Goal: Task Accomplishment & Management: Complete application form

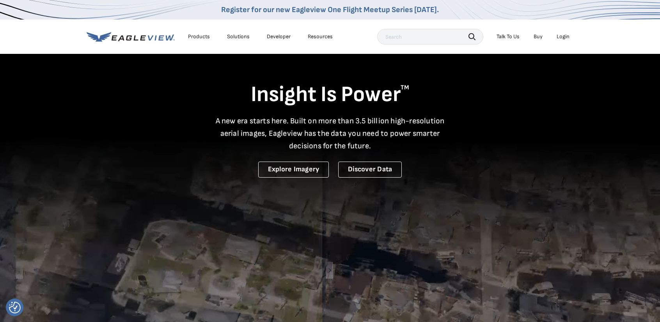
click at [565, 37] on div "Login" at bounding box center [563, 36] width 13 height 7
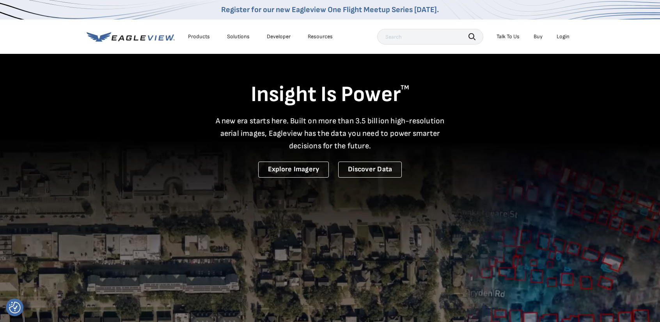
click at [564, 33] on li "Login" at bounding box center [563, 37] width 21 height 12
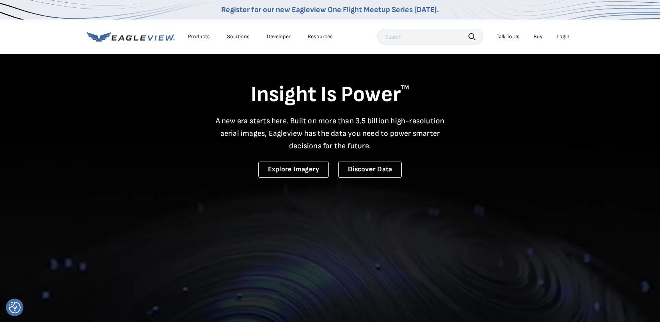
click at [564, 35] on div "Login" at bounding box center [563, 36] width 13 height 7
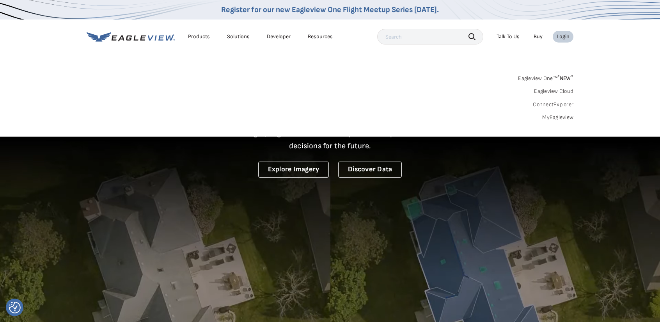
click at [561, 80] on span "* NEW *" at bounding box center [566, 78] width 16 height 7
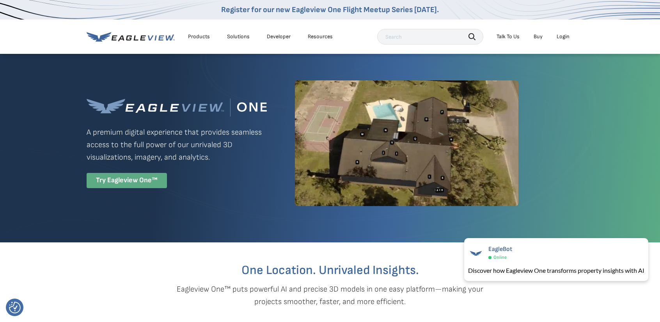
click at [151, 187] on div "Try Eagleview One™" at bounding box center [127, 180] width 80 height 15
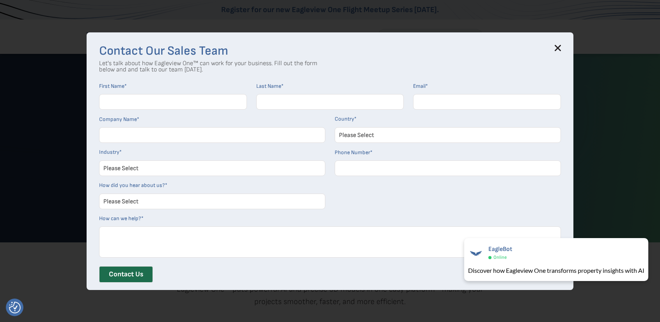
click at [179, 96] on input "First Name *" at bounding box center [173, 102] width 148 height 16
click at [148, 107] on input "First Name *" at bounding box center [173, 102] width 148 height 16
click at [512, 56] on h3 "Contact Our Sales Team" at bounding box center [330, 51] width 462 height 12
click at [564, 45] on div "Contact Our Sales Team Let's talk about how Eagleview One™ can work for your bu…" at bounding box center [330, 161] width 487 height 258
click at [561, 46] on icon at bounding box center [558, 48] width 6 height 6
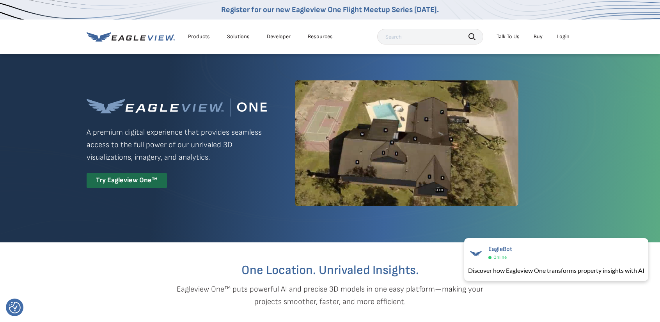
click at [123, 181] on div "Try Eagleview One™" at bounding box center [127, 180] width 80 height 15
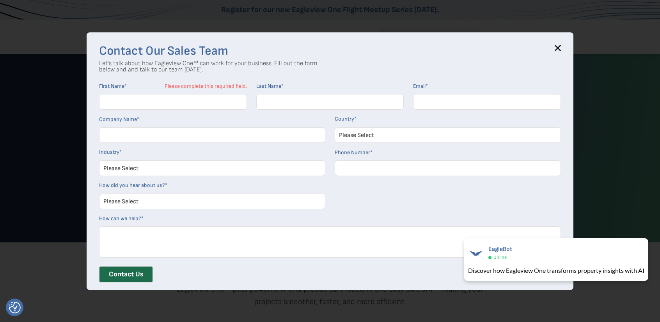
click at [182, 98] on input "First Name *" at bounding box center [173, 102] width 148 height 16
type input "[PERSON_NAME]"
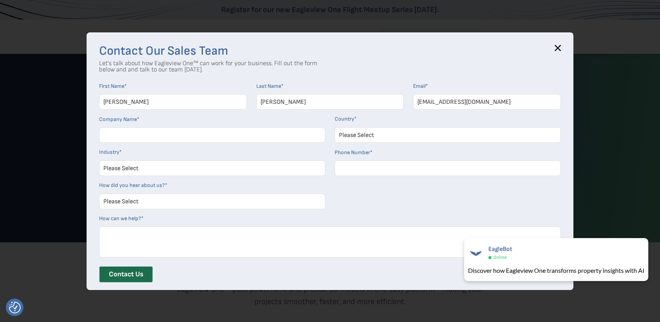
type input "[EMAIL_ADDRESS][DOMAIN_NAME]"
click at [170, 137] on input "Company Name *" at bounding box center [212, 135] width 226 height 16
type input "XPRO ELITE LLC"
click at [382, 140] on select "Please Select [GEOGRAPHIC_DATA] [GEOGRAPHIC_DATA] [GEOGRAPHIC_DATA] [GEOGRAPHIC…" at bounding box center [448, 135] width 226 height 16
select select "[GEOGRAPHIC_DATA]"
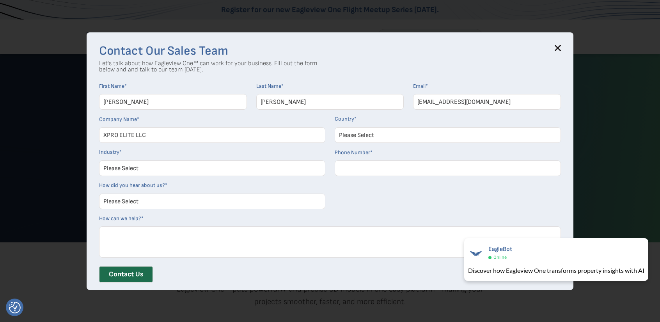
click at [338, 127] on select "Please Select [GEOGRAPHIC_DATA] [GEOGRAPHIC_DATA] [GEOGRAPHIC_DATA] [GEOGRAPHIC…" at bounding box center [448, 135] width 226 height 16
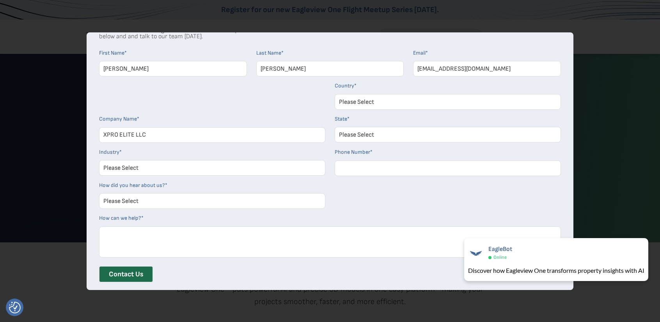
scroll to position [39, 0]
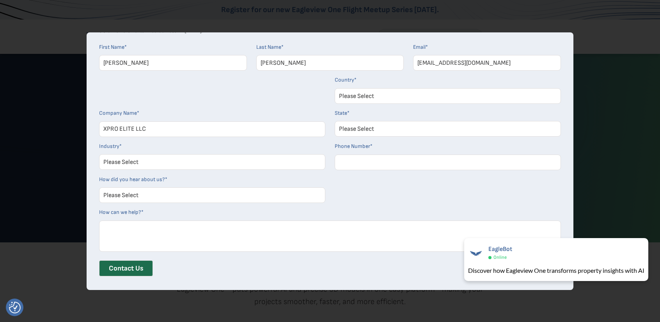
click at [214, 168] on select "Please Select Architects & Engineering Construction Electric/Gas Utilities Gove…" at bounding box center [212, 162] width 226 height 16
select select "Construction"
click at [102, 154] on select "Please Select Architects & Engineering Construction Electric/Gas Utilities Gove…" at bounding box center [212, 162] width 226 height 16
click at [163, 194] on select "Please Select Search Engine Social Media Word of Mouth Podcast Online Advertise…" at bounding box center [212, 195] width 226 height 16
select select "Search Engine"
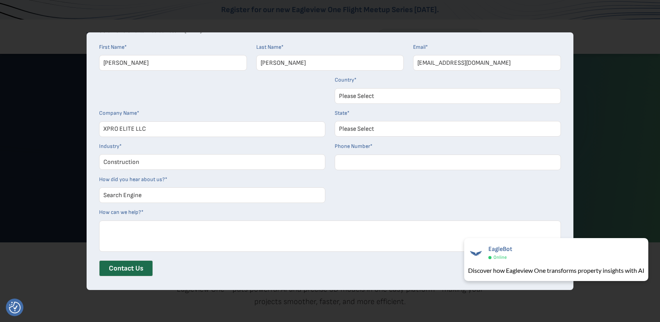
click at [102, 187] on select "Please Select Search Engine Social Media Word of Mouth Podcast Online Advertise…" at bounding box center [212, 195] width 226 height 16
click at [375, 128] on select "Please Select [US_STATE] [US_STATE] [GEOGRAPHIC_DATA] [US_STATE] [US_STATE] [GE…" at bounding box center [448, 129] width 226 height 16
select select "[US_STATE]"
click at [338, 121] on select "Please Select [US_STATE] [US_STATE] [GEOGRAPHIC_DATA] [US_STATE] [US_STATE] [GE…" at bounding box center [448, 129] width 226 height 16
click at [379, 164] on input "Phone Number *" at bounding box center [448, 163] width 226 height 16
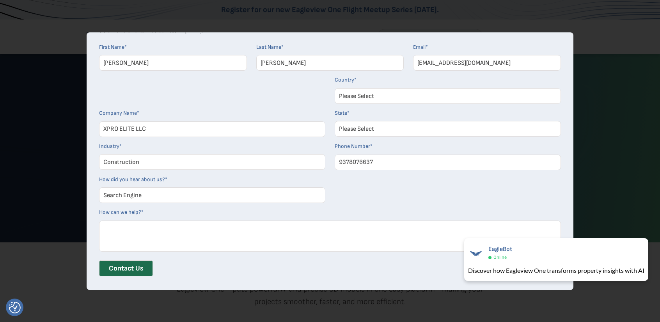
type input "9378076637"
click at [392, 179] on form "First Name * [PERSON_NAME] Last Name * [PERSON_NAME] Email * [EMAIL_ADDRESS][DO…" at bounding box center [330, 163] width 462 height 239
click at [210, 194] on select "Please Select Search Engine Social Media Word of Mouth Podcast Online Advertise…" at bounding box center [212, 195] width 226 height 16
click at [102, 187] on select "Please Select Search Engine Social Media Word of Mouth Podcast Online Advertise…" at bounding box center [212, 195] width 226 height 16
click at [219, 230] on textarea "How can we help? *" at bounding box center [330, 236] width 462 height 31
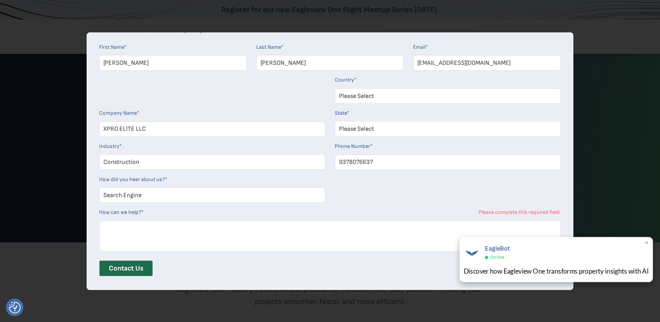
click at [645, 244] on div "EagleBot Online" at bounding box center [556, 252] width 185 height 18
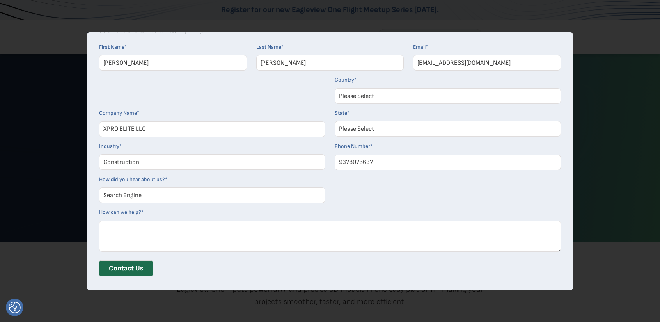
click at [267, 246] on textarea "How can we help? *" at bounding box center [330, 236] width 462 height 31
click at [109, 232] on textarea "EGAL VIEW ONE" at bounding box center [330, 236] width 462 height 31
click at [123, 228] on textarea "EAGAL VIEW ONE" at bounding box center [330, 236] width 462 height 31
click at [126, 231] on textarea "EAGLE VIEW ONE" at bounding box center [330, 236] width 462 height 31
click at [126, 230] on textarea "EAGLE VIEW ONE" at bounding box center [330, 236] width 462 height 31
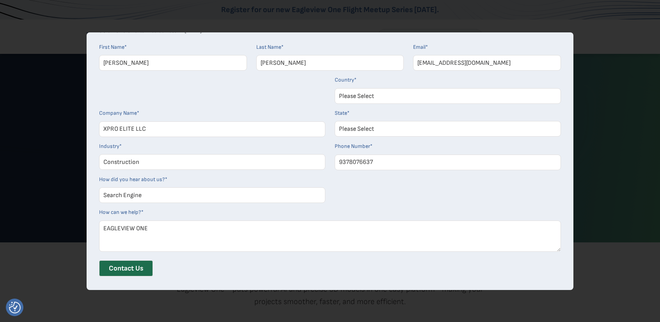
click at [138, 228] on textarea "EAGLEVIEW ONE" at bounding box center [330, 236] width 462 height 31
click at [189, 231] on textarea "EAGLEVIEW ONE" at bounding box center [330, 236] width 462 height 31
type textarea "EAGLEVIEW ONE"
click at [135, 269] on input "Contact Us" at bounding box center [126, 268] width 54 height 16
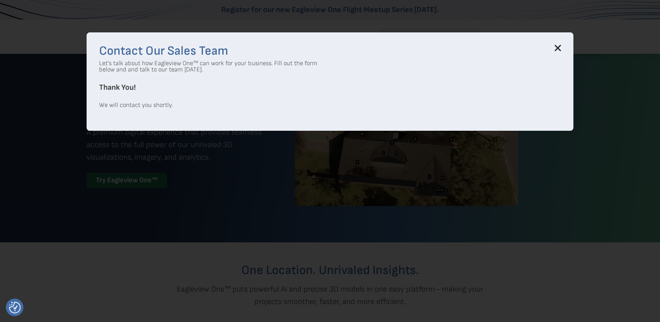
scroll to position [0, 0]
click at [561, 47] on icon at bounding box center [558, 47] width 5 height 5
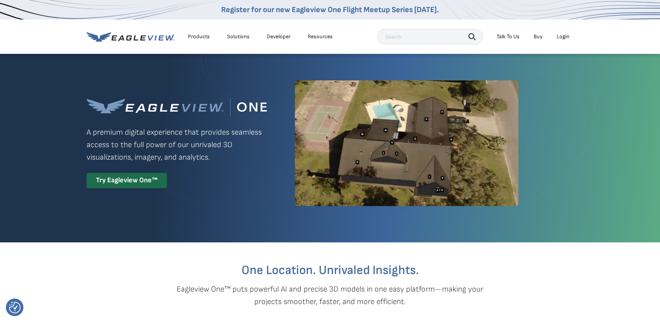
click at [238, 37] on div "Solutions" at bounding box center [238, 36] width 23 height 7
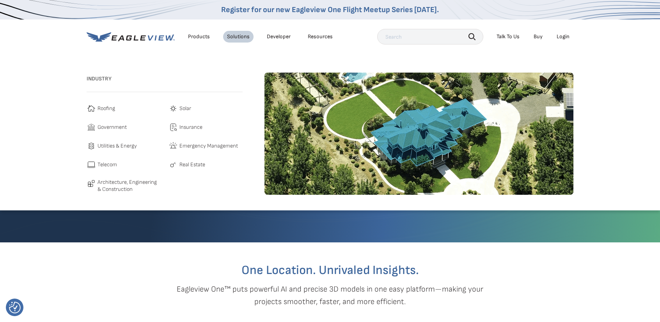
click at [105, 110] on span "Roofing" at bounding box center [107, 108] width 18 height 9
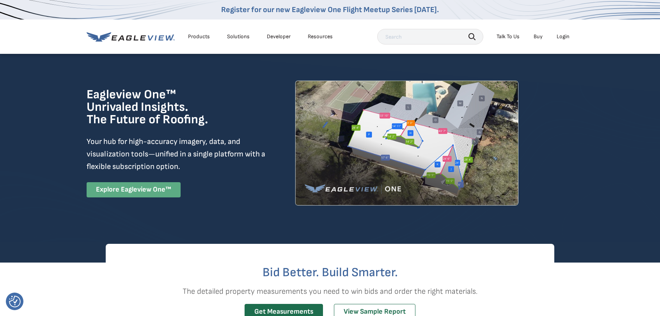
click at [124, 194] on link "Explore Eagleview One™" at bounding box center [134, 189] width 94 height 15
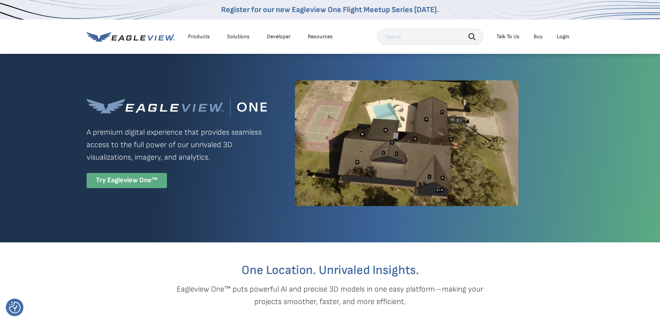
click at [155, 185] on div "Try Eagleview One™" at bounding box center [127, 180] width 80 height 15
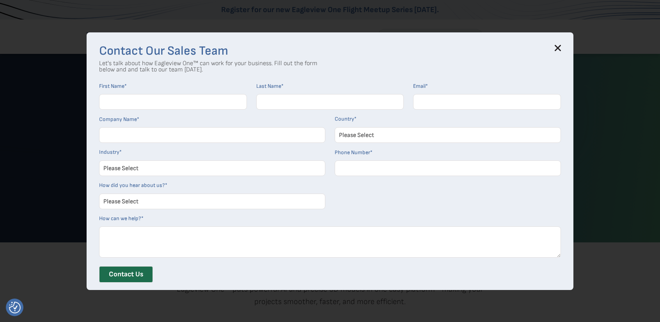
click at [564, 44] on div "Contact Our Sales Team Let's talk about how Eagleview One™ can work for your bu…" at bounding box center [330, 161] width 487 height 258
click at [555, 48] on h3 "Contact Our Sales Team" at bounding box center [330, 51] width 462 height 12
click at [557, 47] on h3 "Contact Our Sales Team" at bounding box center [330, 51] width 462 height 12
click at [560, 46] on icon at bounding box center [558, 48] width 6 height 6
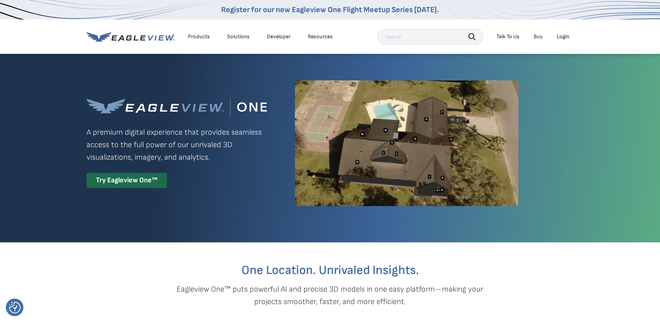
click at [238, 38] on div "Solutions" at bounding box center [238, 36] width 23 height 7
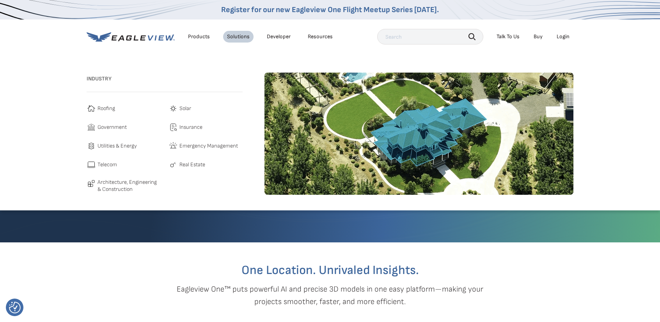
click at [95, 107] on link "Roofing" at bounding box center [124, 108] width 74 height 9
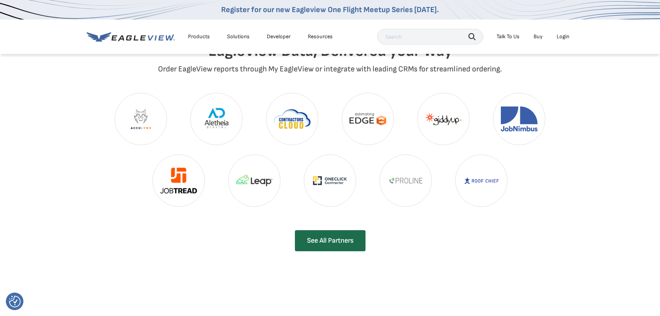
scroll to position [1678, 0]
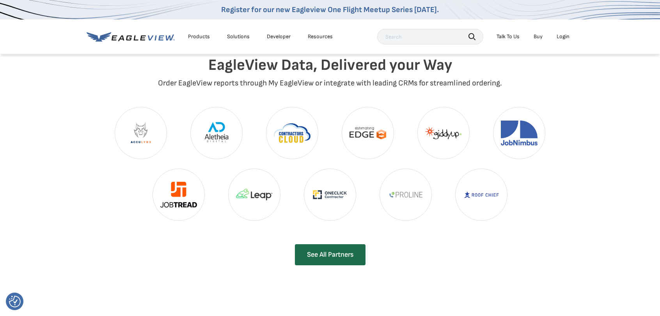
click at [208, 123] on img at bounding box center [217, 133] width 52 height 52
click at [211, 121] on img at bounding box center [217, 133] width 52 height 52
